Goal: Transaction & Acquisition: Purchase product/service

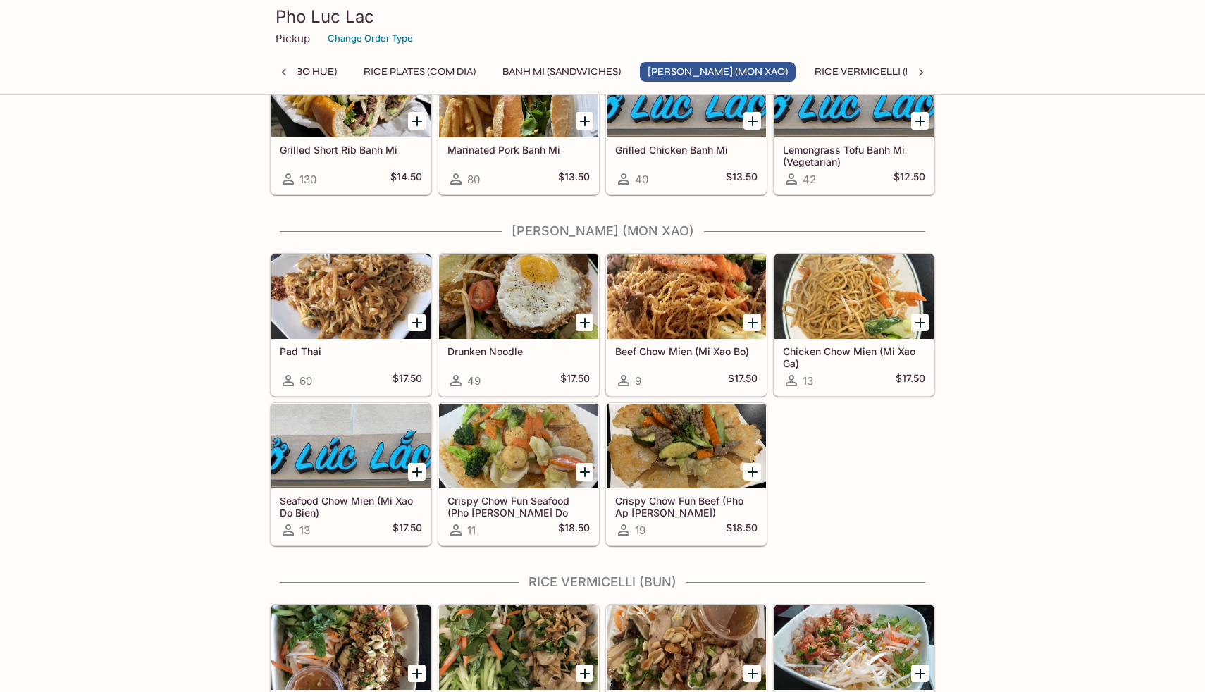
scroll to position [1400, 0]
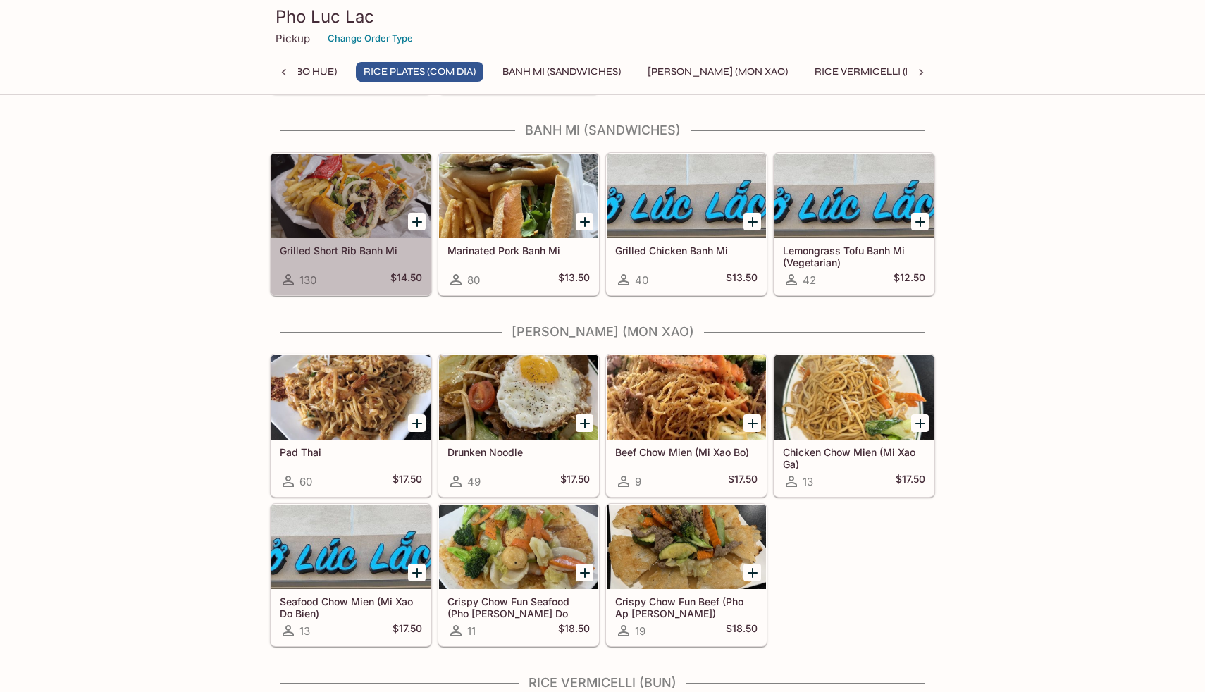
click at [364, 208] on div at bounding box center [350, 196] width 159 height 85
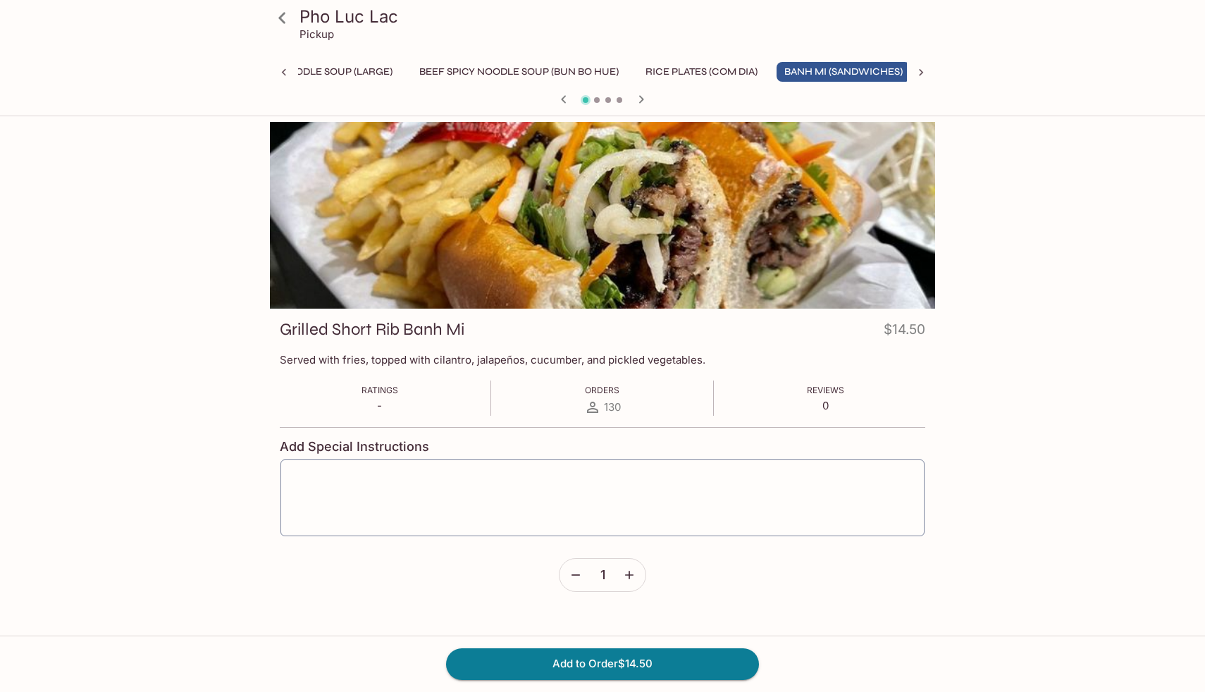
scroll to position [0, 199]
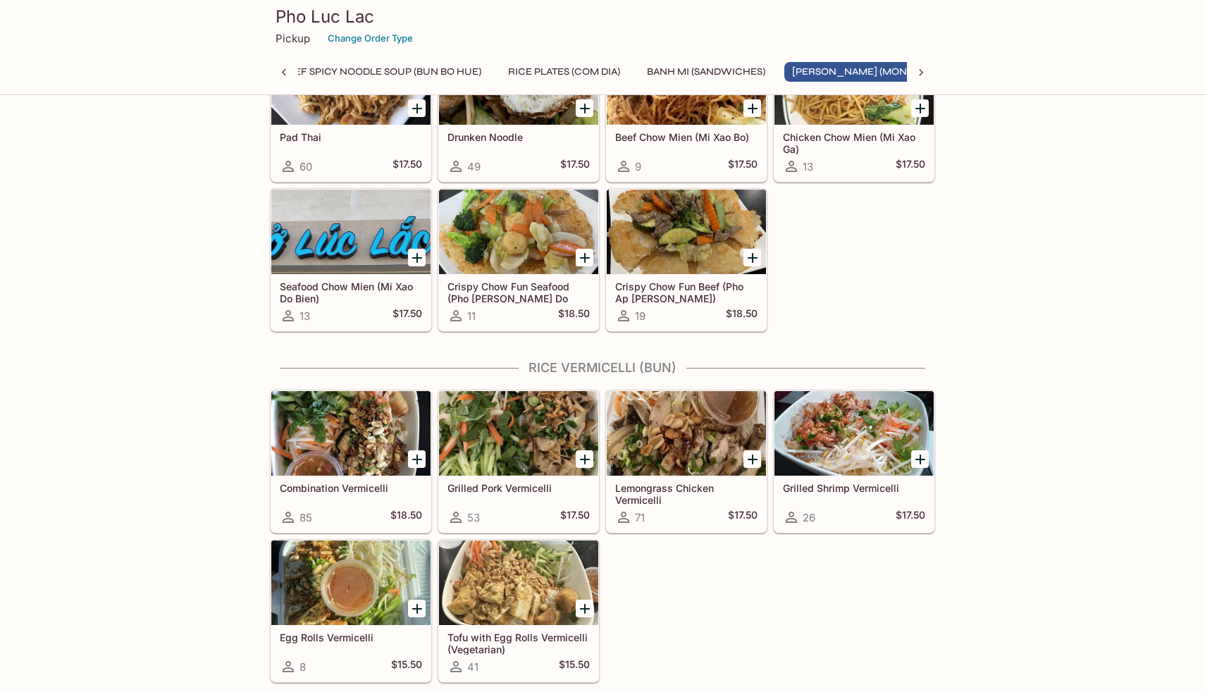
scroll to position [0, 324]
click at [530, 486] on h5 "Grilled Pork Vermicelli" at bounding box center [519, 488] width 142 height 12
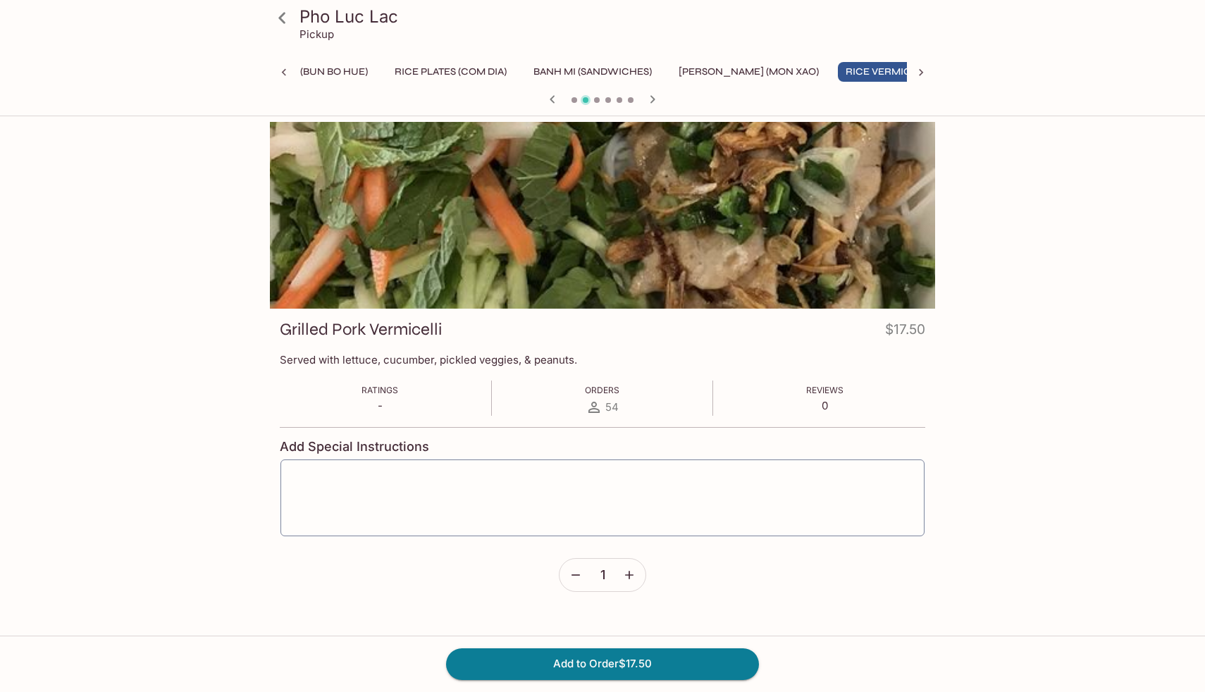
scroll to position [0, 467]
